Goal: Information Seeking & Learning: Learn about a topic

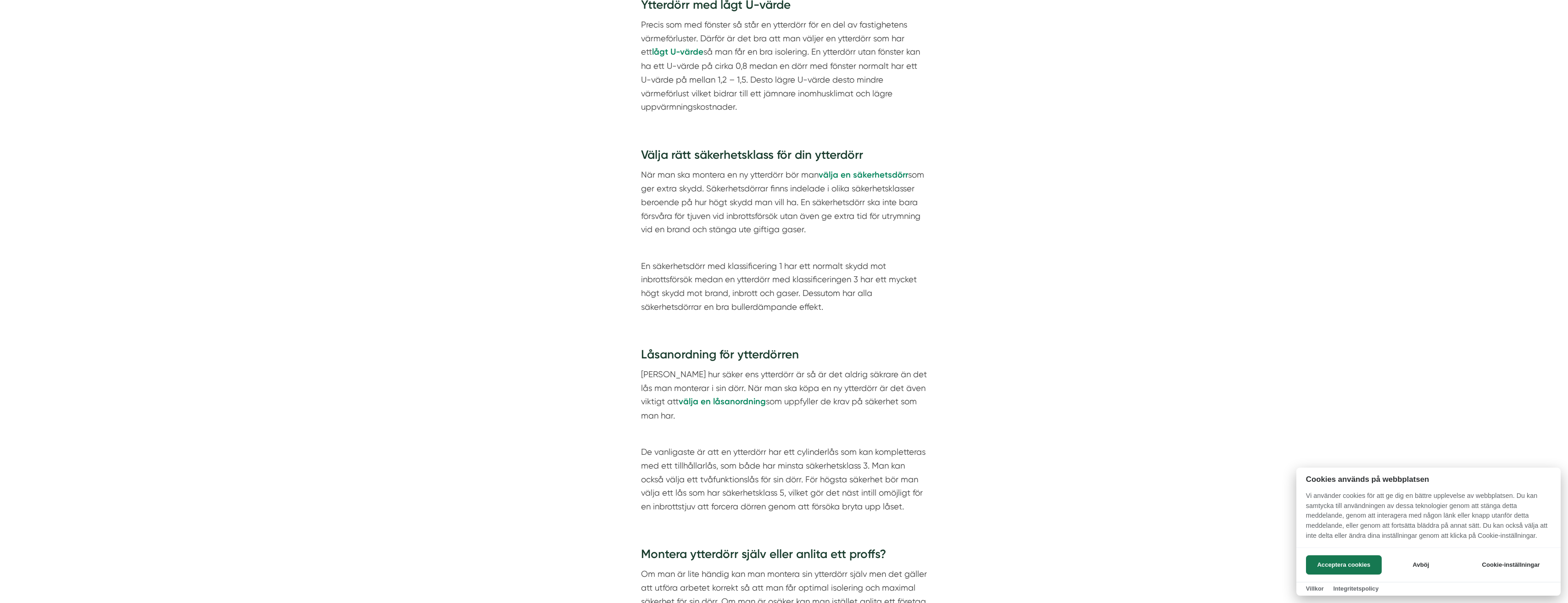
scroll to position [918, 0]
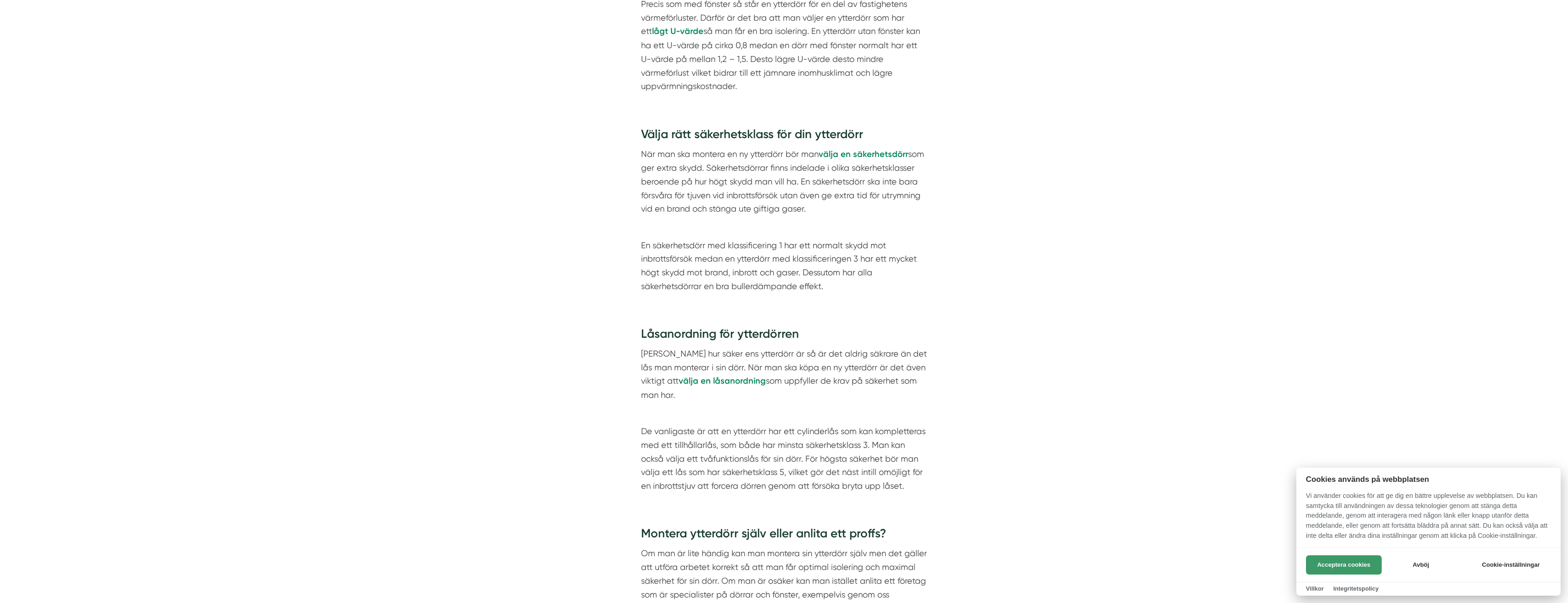
click at [1340, 567] on button "Acceptera cookies" at bounding box center [1343, 565] width 75 height 20
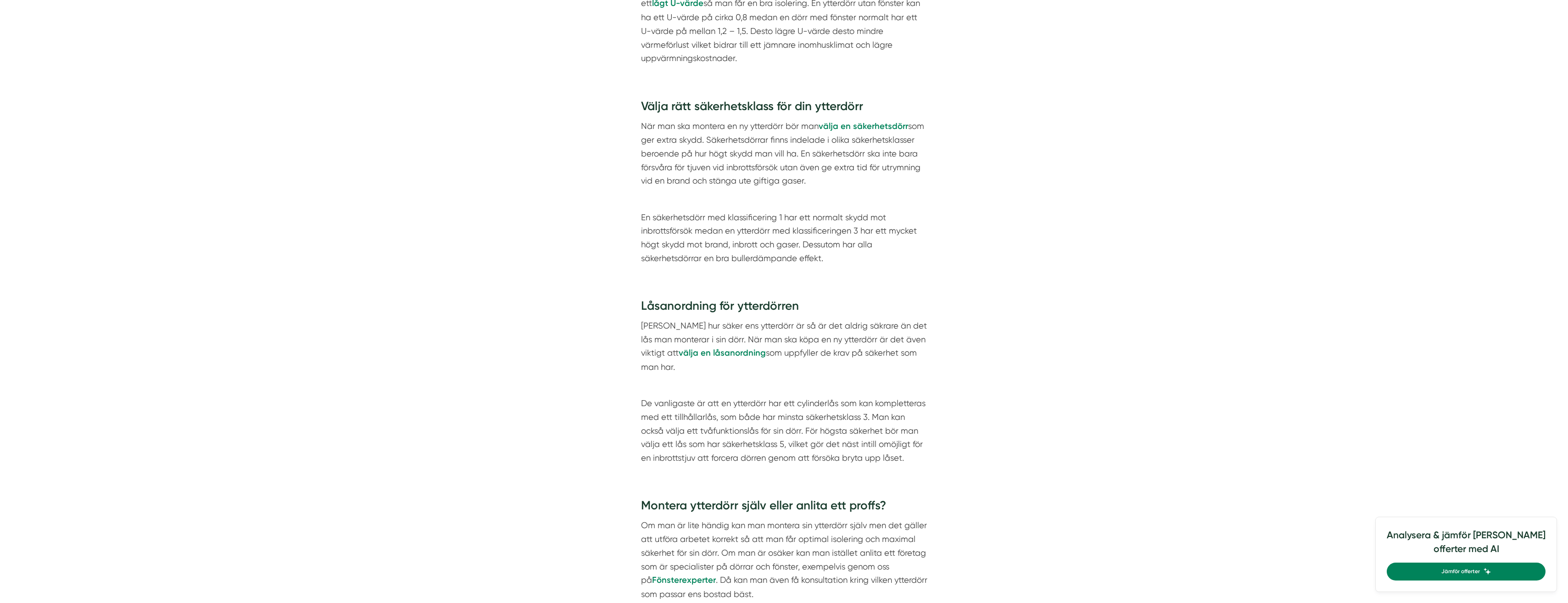
scroll to position [947, 0]
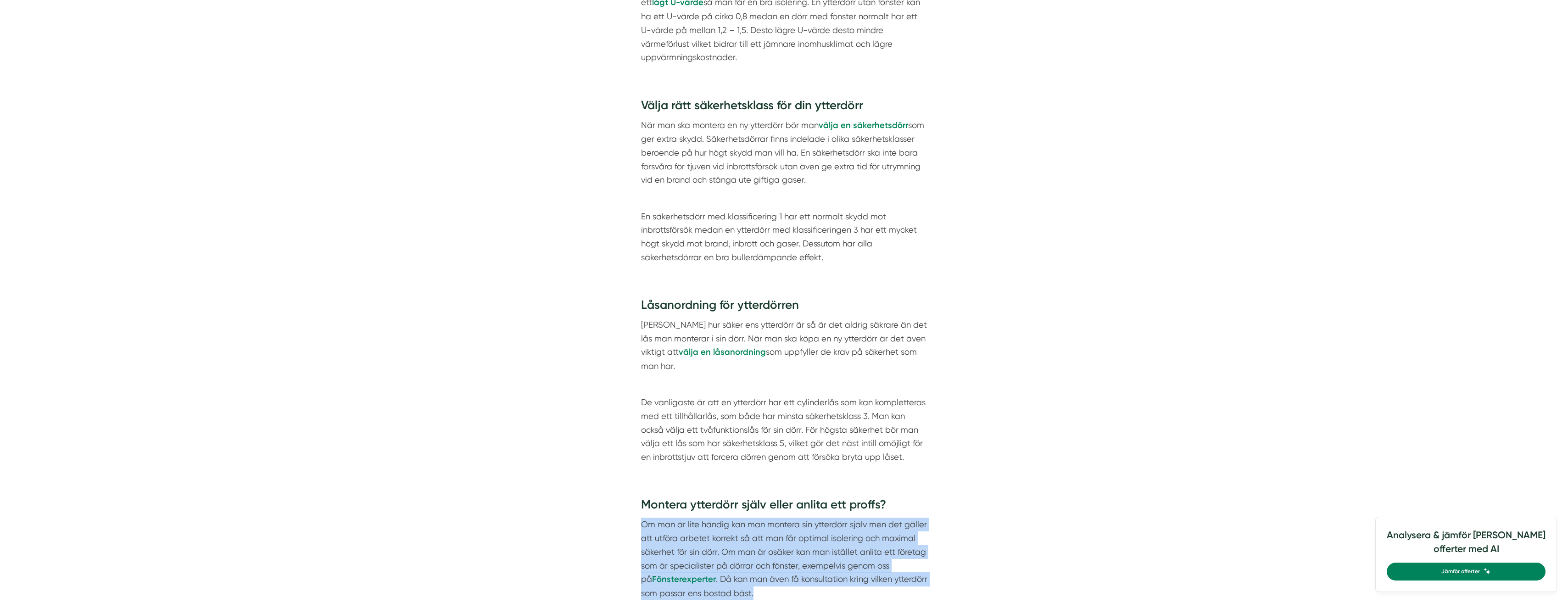
drag, startPoint x: 758, startPoint y: 597, endPoint x: 633, endPoint y: 499, distance: 158.8
click at [633, 499] on div "Montera ytterdörr själv eller anlita ett proffs? Om man är lite händig kan man …" at bounding box center [784, 600] width 331 height 232
drag, startPoint x: 633, startPoint y: 499, endPoint x: 727, endPoint y: 550, distance: 106.9
click at [727, 550] on p "Om man är lite händig kan man montera sin ytterdörr själv men det gäller att ut…" at bounding box center [784, 558] width 287 height 82
drag, startPoint x: 756, startPoint y: 564, endPoint x: 642, endPoint y: 495, distance: 133.3
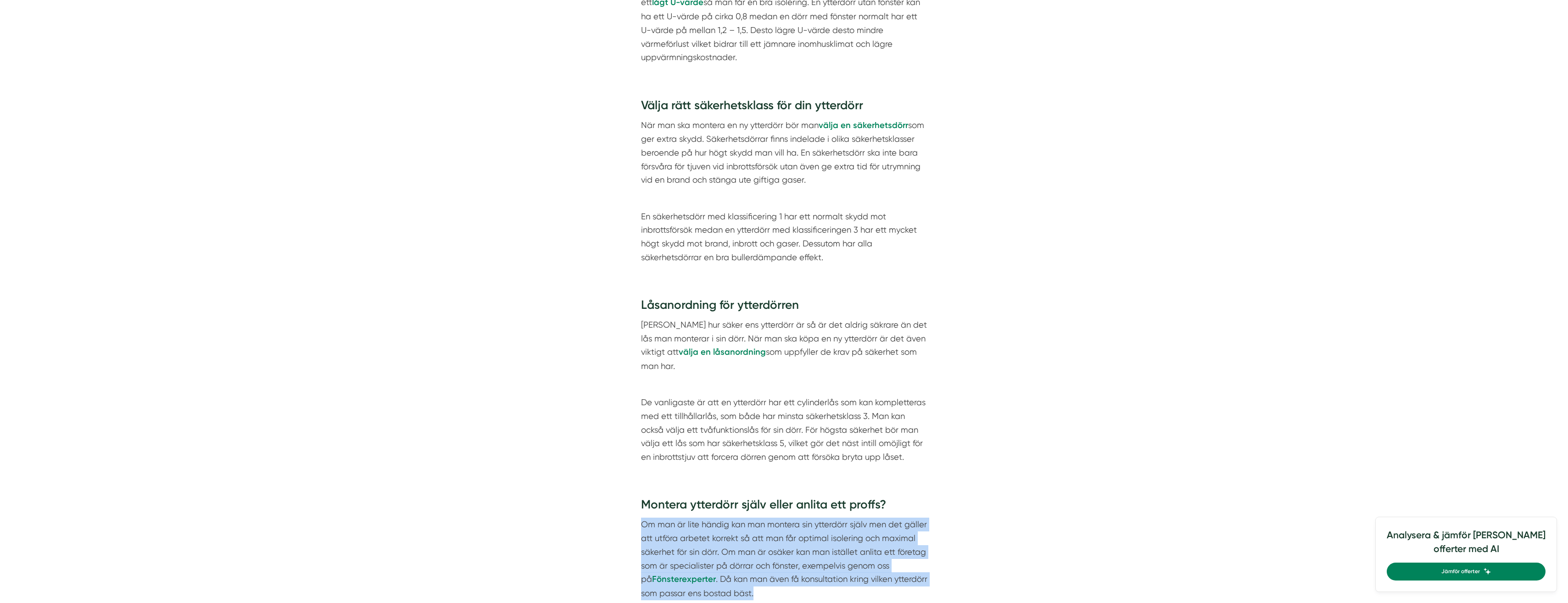
click at [642, 517] on p "Om man är lite händig kan man montera sin ytterdörr själv men det gäller att ut…" at bounding box center [784, 558] width 287 height 82
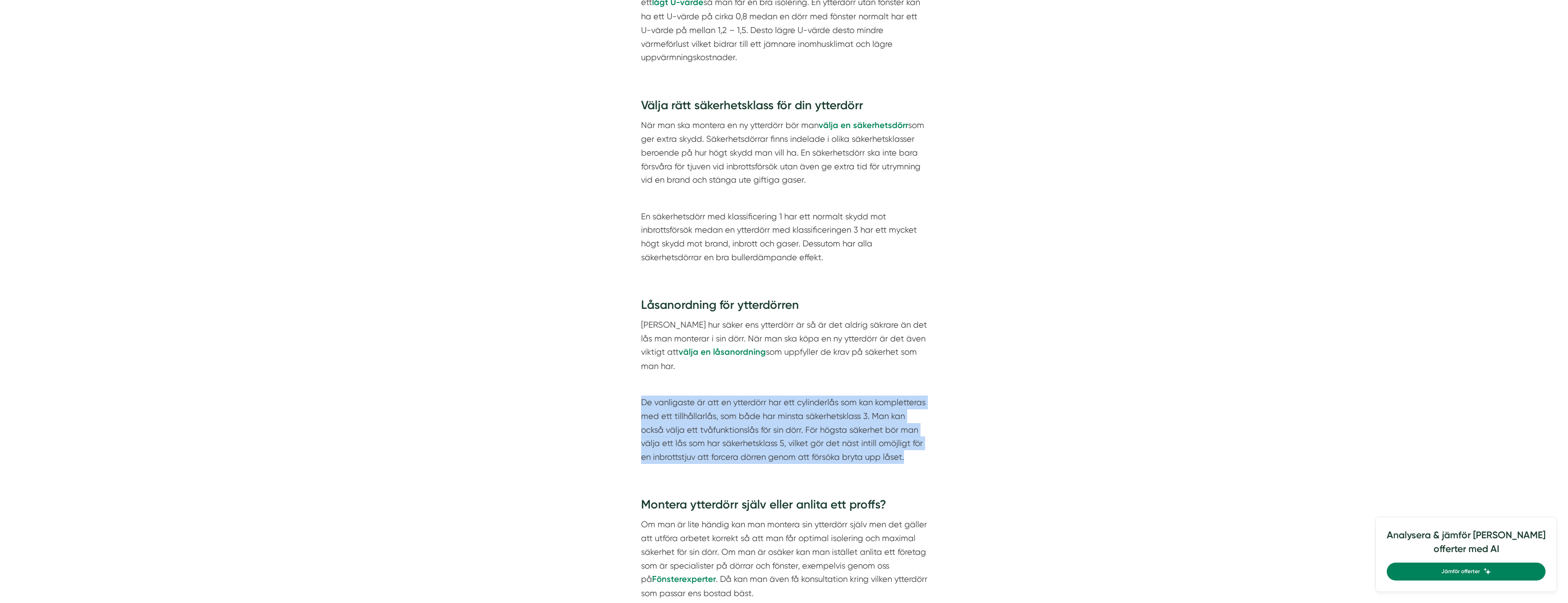
drag, startPoint x: 642, startPoint y: 377, endPoint x: 918, endPoint y: 431, distance: 281.2
click at [918, 431] on p "De vanligaste är att en ytterdörr har ett cylinderlås som kan kompletteras med …" at bounding box center [784, 430] width 287 height 68
drag, startPoint x: 918, startPoint y: 431, endPoint x: 908, endPoint y: 434, distance: 10.4
click at [908, 434] on p "De vanligaste är att en ytterdörr har ett cylinderlås som kan kompletteras med …" at bounding box center [784, 430] width 287 height 68
drag, startPoint x: 912, startPoint y: 433, endPoint x: 638, endPoint y: 380, distance: 279.1
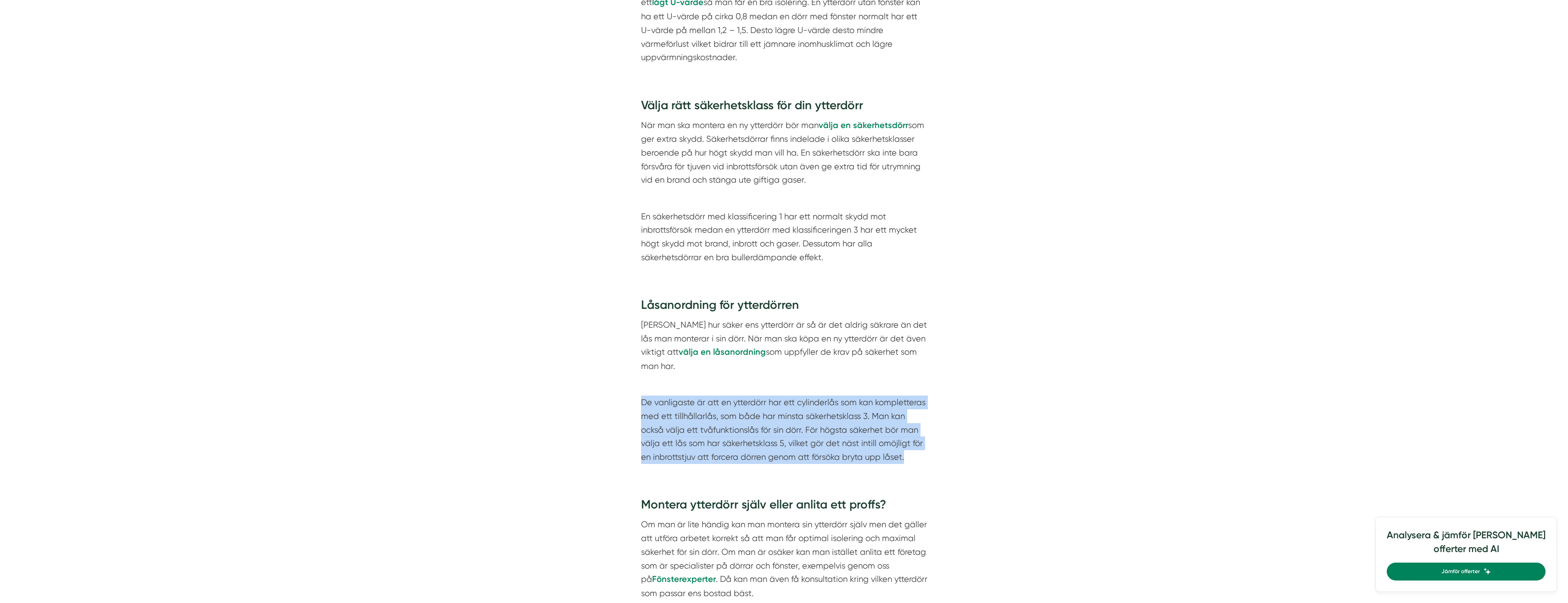
click at [638, 380] on div "Låsanordning för ytterdörren [PERSON_NAME] hur säker ens ytterdörr är så är det…" at bounding box center [784, 382] width 331 height 199
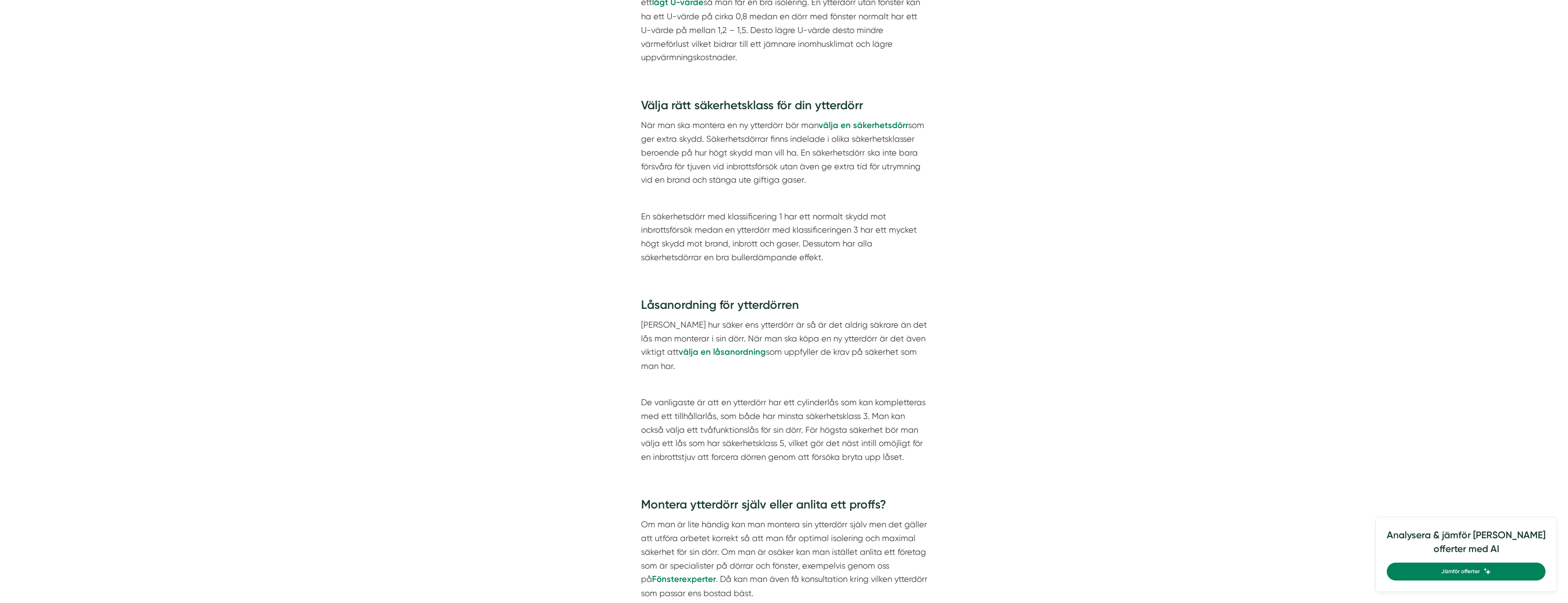
drag, startPoint x: 638, startPoint y: 380, endPoint x: 639, endPoint y: 310, distance: 70.0
click at [639, 310] on div "Låsanordning för ytterdörren [PERSON_NAME] hur säker ens ytterdörr är så är det…" at bounding box center [784, 382] width 331 height 199
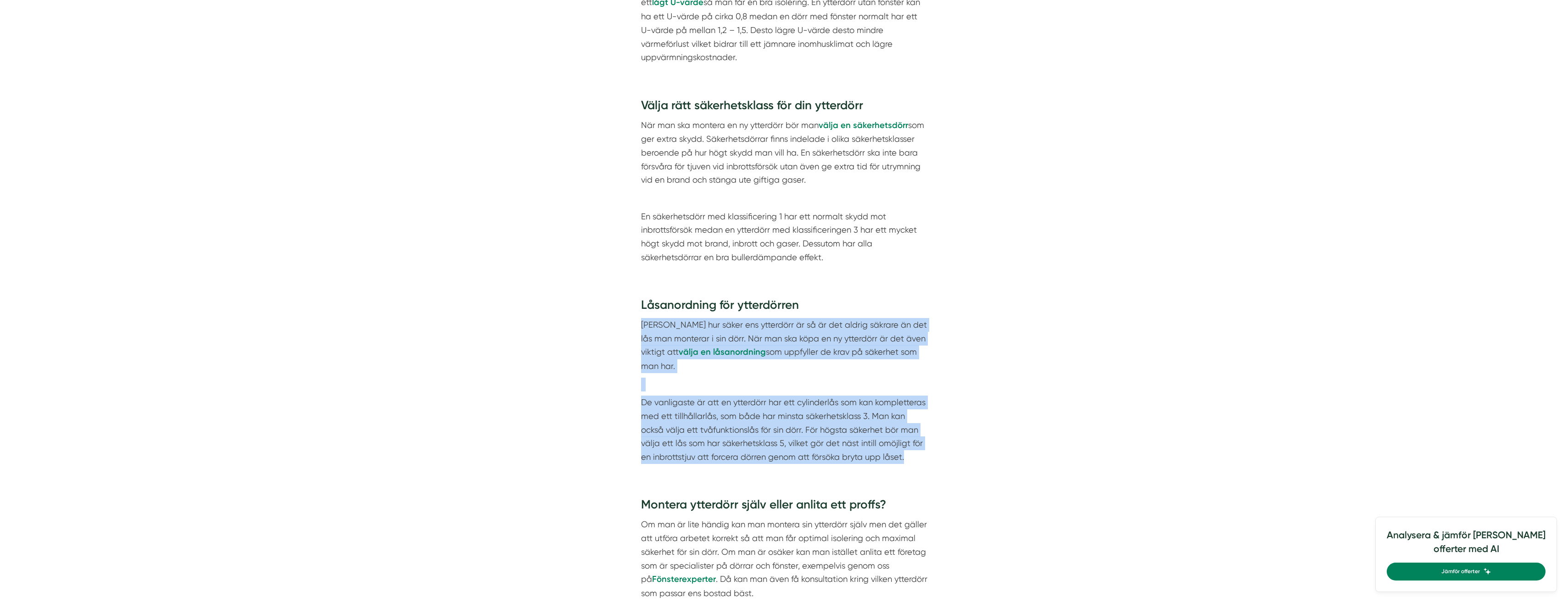
drag, startPoint x: 642, startPoint y: 313, endPoint x: 928, endPoint y: 442, distance: 313.7
click at [928, 442] on div "Låsanordning för ytterdörren [PERSON_NAME] hur säker ens ytterdörr är så är det…" at bounding box center [784, 382] width 331 height 199
drag, startPoint x: 928, startPoint y: 442, endPoint x: 910, endPoint y: 428, distance: 22.8
click at [908, 432] on p "De vanligaste är att en ytterdörr har ett cylinderlås som kan kompletteras med …" at bounding box center [784, 430] width 287 height 68
drag, startPoint x: 913, startPoint y: 431, endPoint x: 638, endPoint y: 313, distance: 299.2
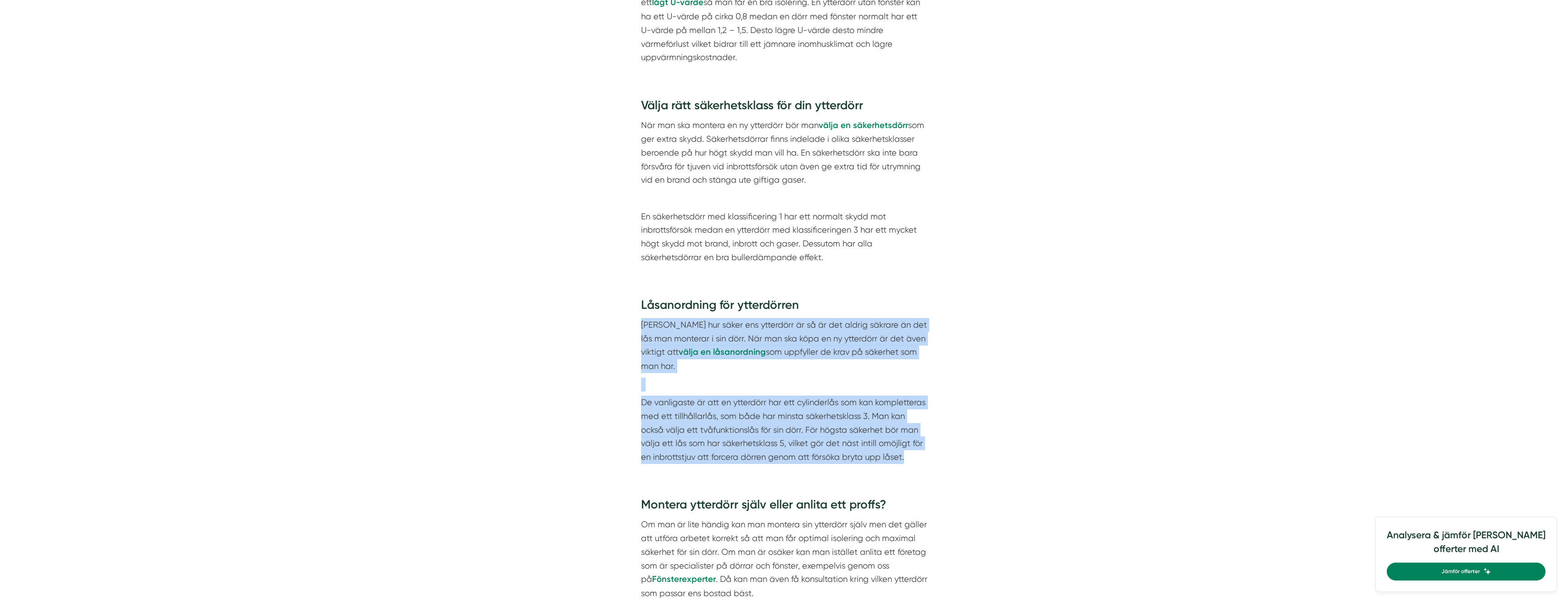
click at [638, 313] on div "Låsanordning för ytterdörren [PERSON_NAME] hur säker ens ytterdörr är så är det…" at bounding box center [784, 382] width 331 height 199
click at [641, 318] on p "[PERSON_NAME] hur säker ens ytterdörr är så är det aldrig säkrare än det lås ma…" at bounding box center [784, 345] width 287 height 55
drag, startPoint x: 641, startPoint y: 310, endPoint x: 912, endPoint y: 433, distance: 297.6
click at [912, 433] on div "Låsanordning för ytterdörren [PERSON_NAME] hur säker ens ytterdörr är så är det…" at bounding box center [784, 380] width 287 height 167
drag, startPoint x: 912, startPoint y: 433, endPoint x: 912, endPoint y: 445, distance: 12.0
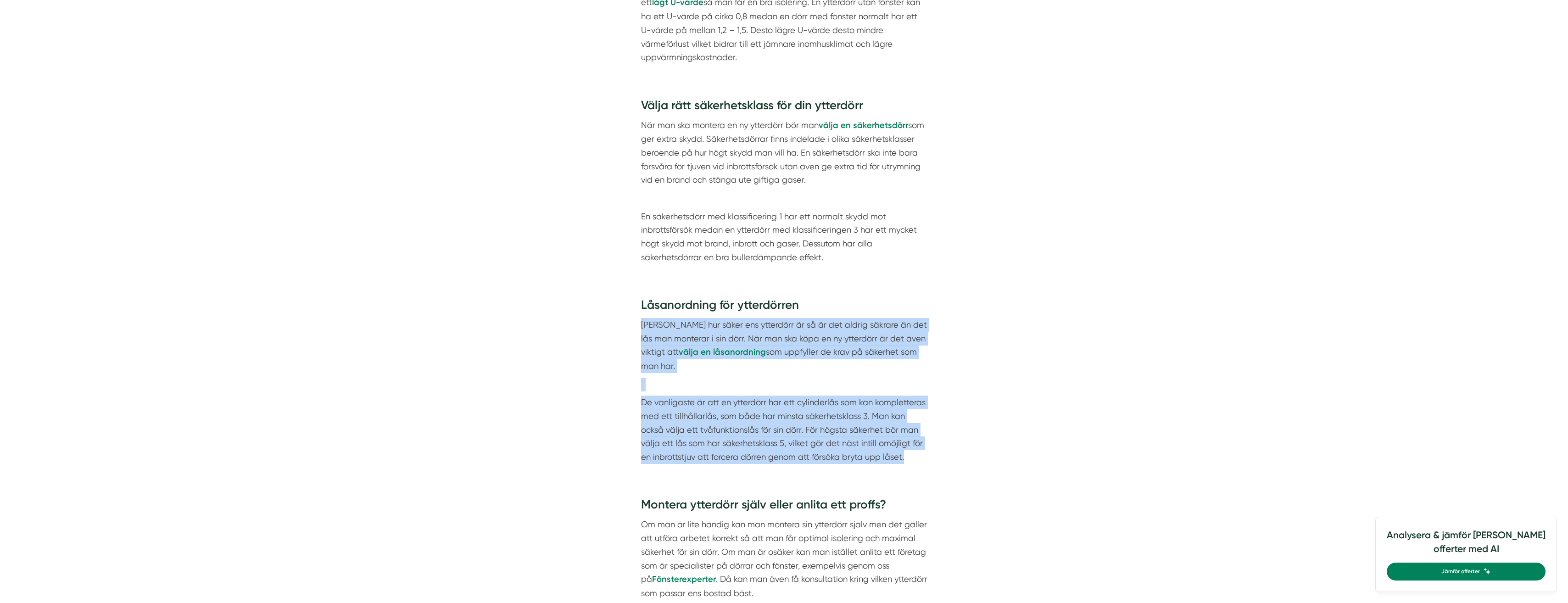
click at [912, 445] on div "Låsanordning för ytterdörren [PERSON_NAME] hur säker ens ytterdörr är så är det…" at bounding box center [784, 382] width 331 height 199
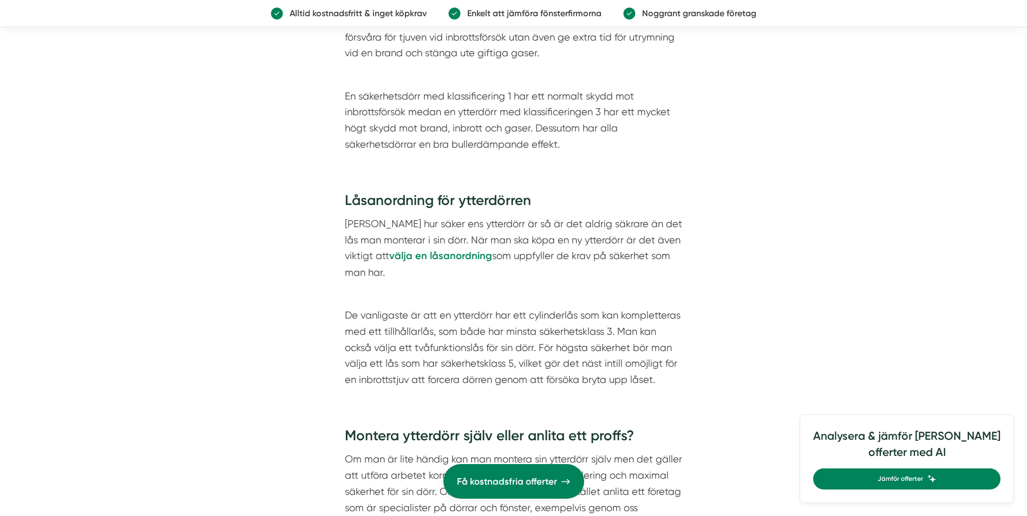
scroll to position [1277, 0]
